Goal: Transaction & Acquisition: Purchase product/service

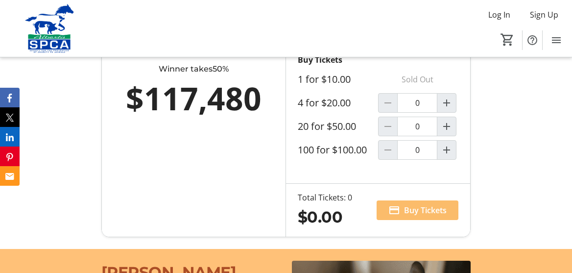
scroll to position [675, 0]
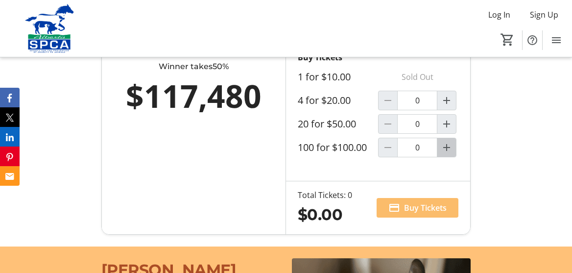
click at [449, 153] on mat-icon "Increment by one" at bounding box center [447, 148] width 12 height 12
type input "1"
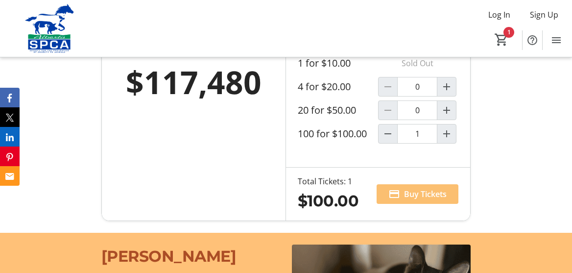
scroll to position [688, 0]
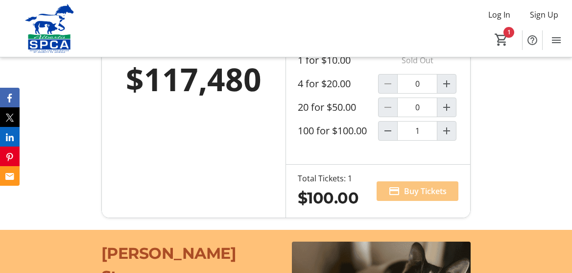
click at [417, 203] on span at bounding box center [418, 191] width 82 height 24
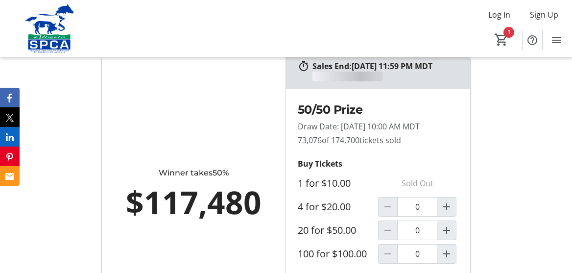
scroll to position [691, 0]
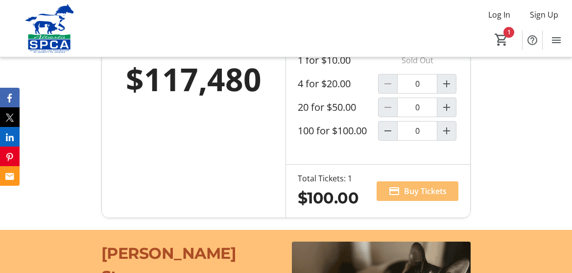
type input "1"
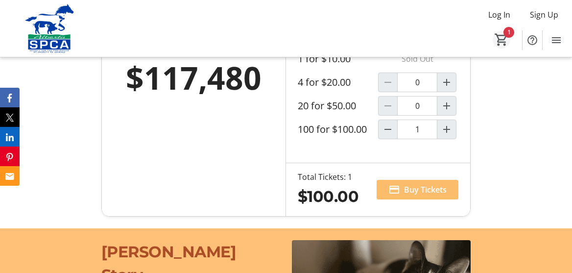
click at [504, 34] on mat-icon "1" at bounding box center [501, 39] width 15 height 15
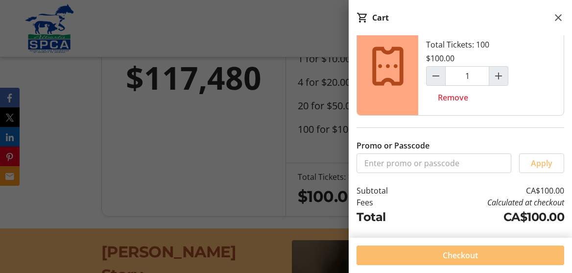
scroll to position [18, 0]
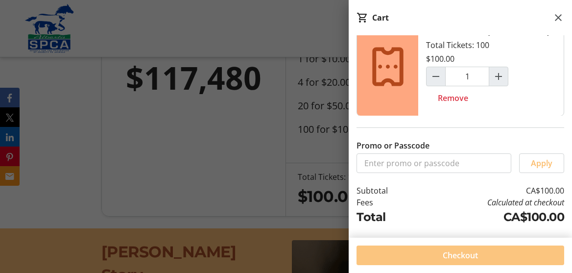
click at [477, 254] on span "Checkout" at bounding box center [460, 255] width 35 height 12
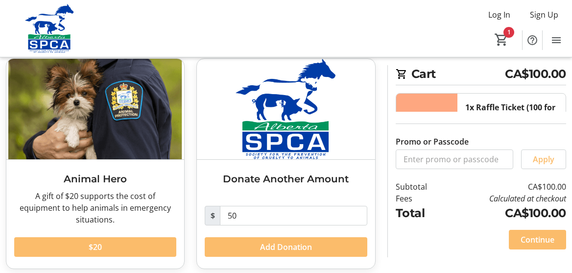
scroll to position [261, 0]
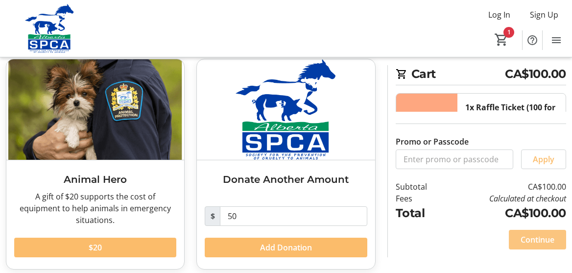
click at [534, 239] on span "Continue" at bounding box center [538, 240] width 34 height 12
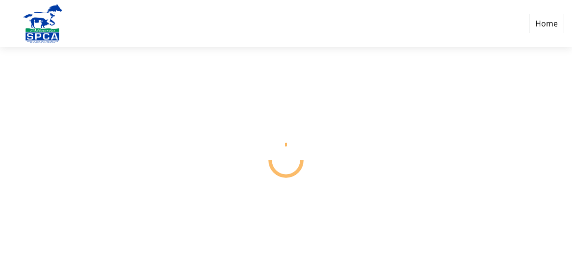
select select "CA"
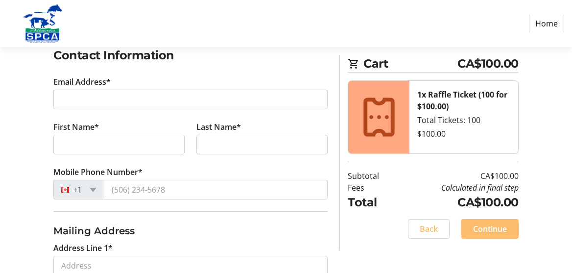
scroll to position [174, 0]
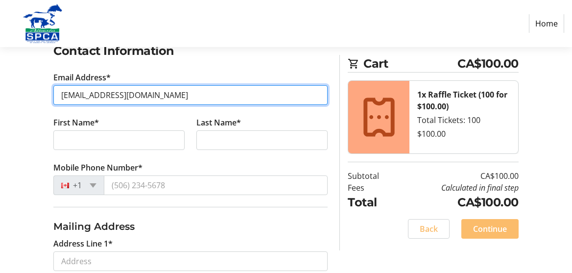
type input "[EMAIL_ADDRESS][DOMAIN_NAME]"
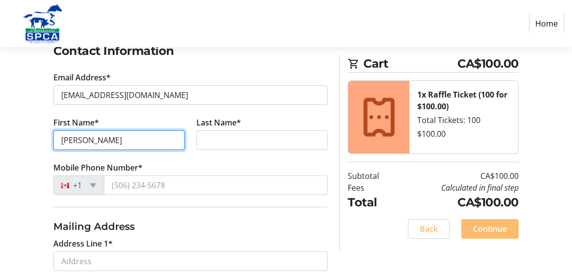
type input "[PERSON_NAME]"
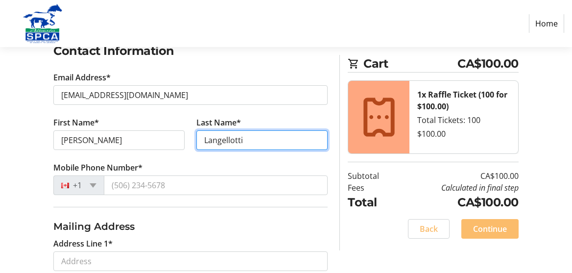
type input "Langellotti"
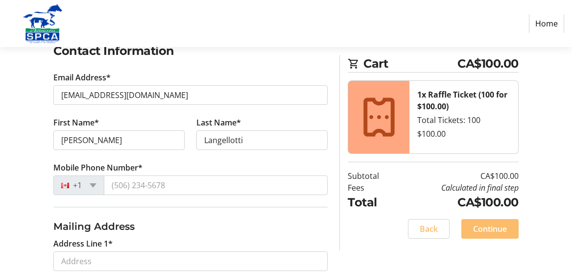
click at [320, 238] on tr-form-field "Address Line 1*" at bounding box center [190, 259] width 286 height 45
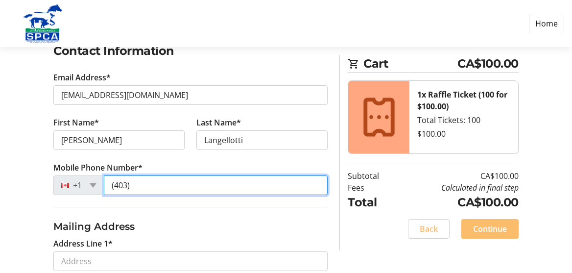
click at [145, 185] on input "(403)" at bounding box center [216, 185] width 224 height 20
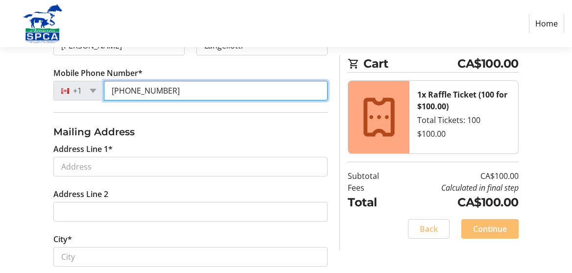
scroll to position [271, 0]
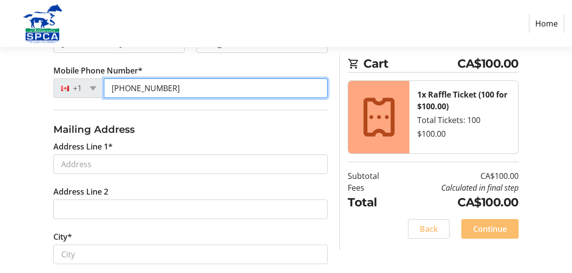
type input "[PHONE_NUMBER]"
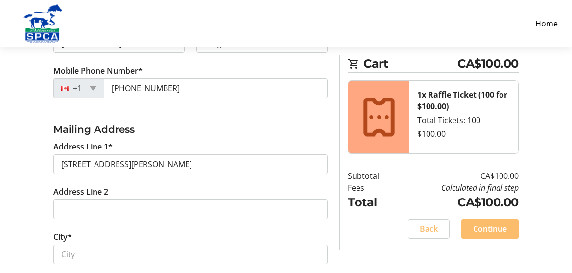
type input "[STREET_ADDRESS][PERSON_NAME]"
type input "[GEOGRAPHIC_DATA]"
select select "AB"
type input "T3G 3W7"
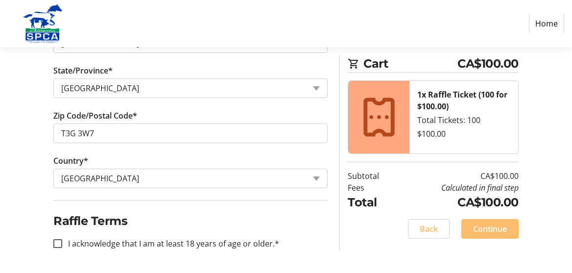
scroll to position [482, 0]
click at [60, 242] on input "I acknowledge that I am at least 18 years of age or older.*" at bounding box center [57, 243] width 9 height 9
checkbox input "true"
click at [488, 223] on span "Continue" at bounding box center [490, 229] width 34 height 12
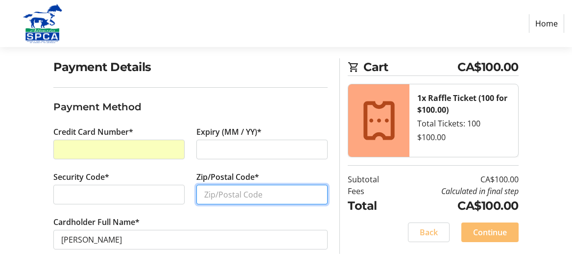
scroll to position [71, 0]
type input "6"
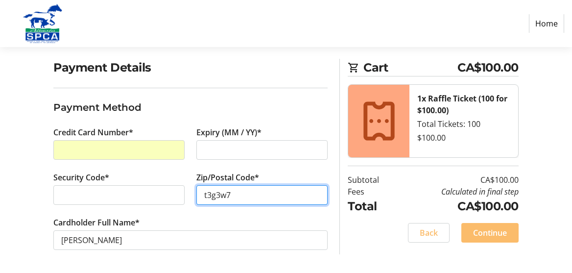
scroll to position [70, 0]
type input "t3g3w7"
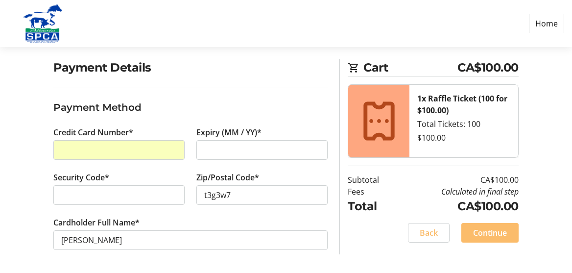
click at [276, 256] on tr-form-field "Cardholder Full Name* [PERSON_NAME]" at bounding box center [190, 238] width 274 height 45
click at [493, 231] on span "Continue" at bounding box center [490, 233] width 34 height 12
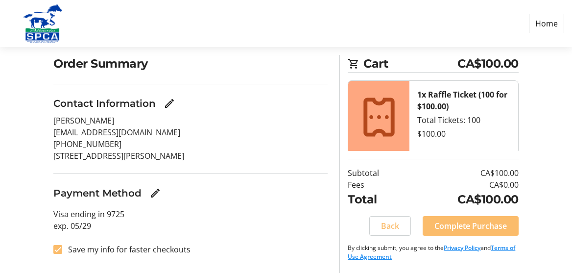
scroll to position [74, 0]
click at [467, 225] on span "Complete Purchase" at bounding box center [470, 226] width 72 height 12
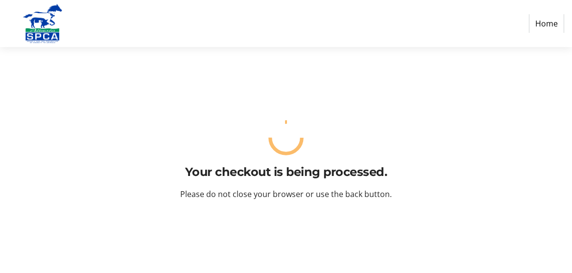
scroll to position [0, 0]
